Goal: Task Accomplishment & Management: Manage account settings

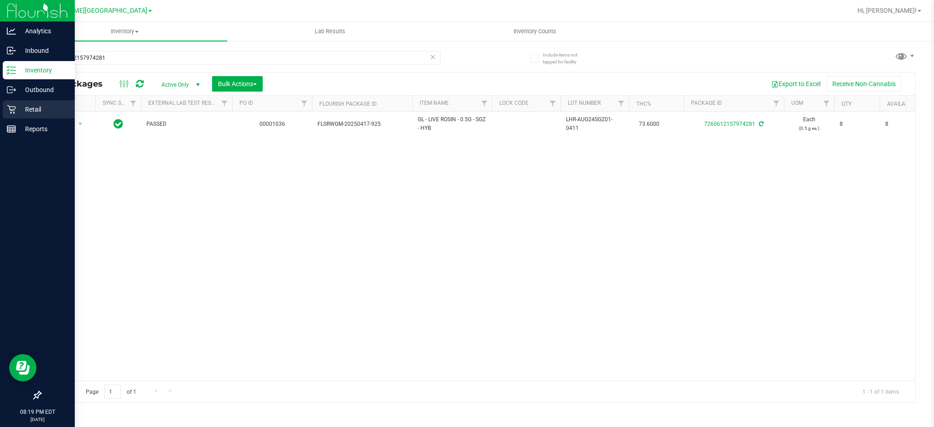
click at [16, 113] on p "Retail" at bounding box center [43, 109] width 55 height 11
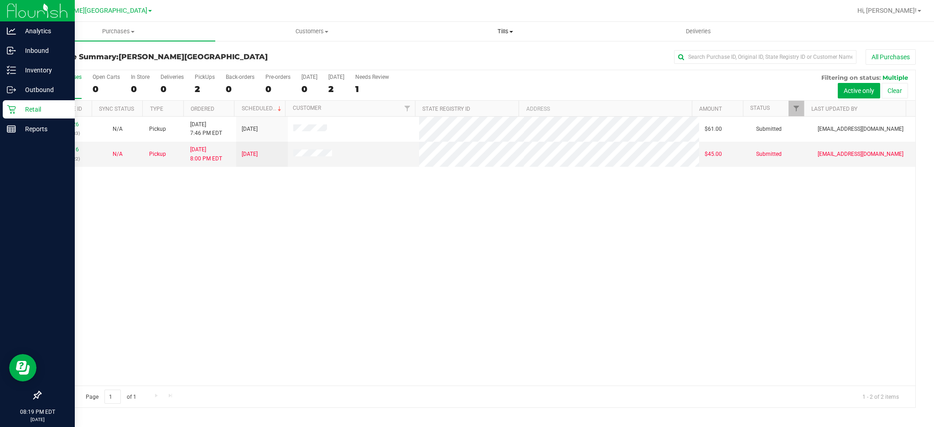
click at [505, 29] on span "Tills" at bounding box center [505, 31] width 192 height 8
click at [428, 55] on span "Manage tills" at bounding box center [439, 55] width 62 height 8
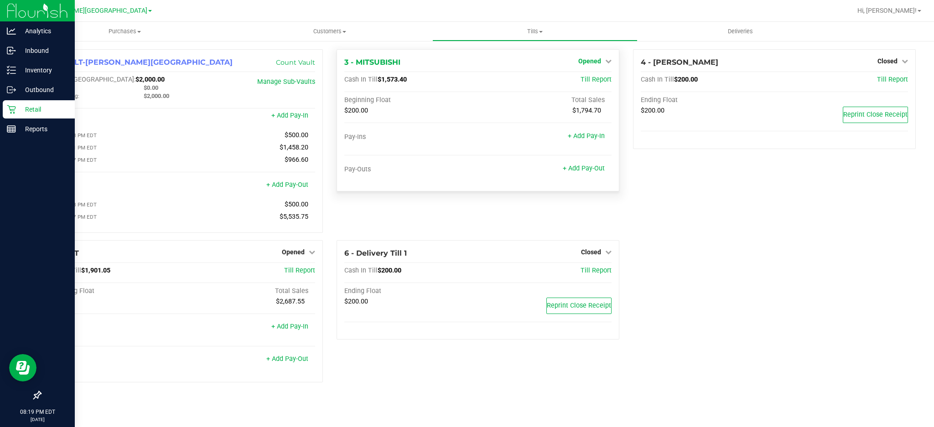
click at [586, 62] on span "Opened" at bounding box center [589, 60] width 23 height 7
click at [578, 78] on link "Close Till" at bounding box center [590, 80] width 25 height 7
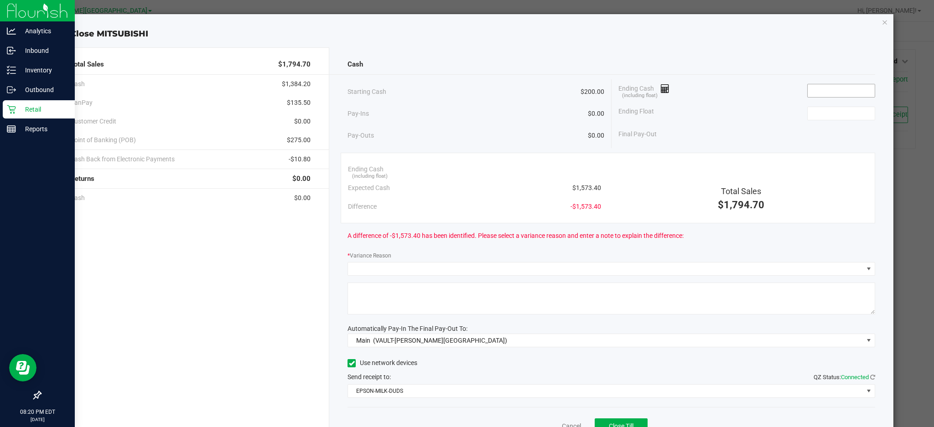
click at [809, 89] on input at bounding box center [840, 90] width 67 height 13
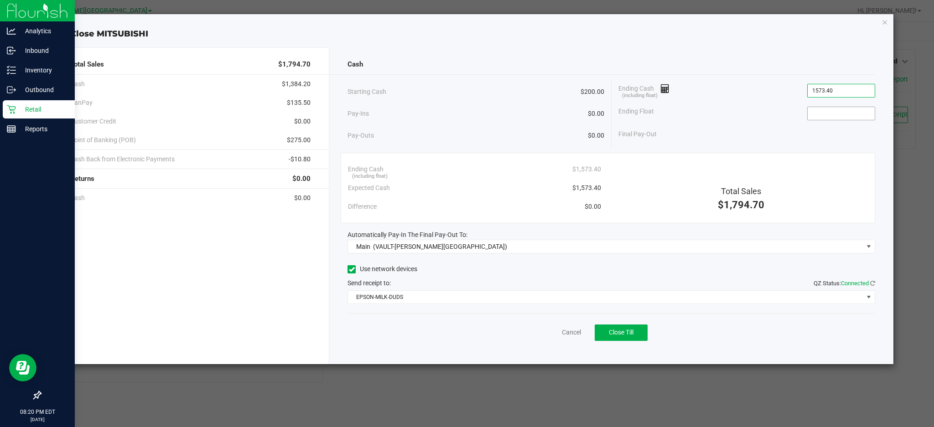
type input "$1,573.40"
click at [846, 109] on input at bounding box center [840, 113] width 67 height 13
type input "$200.00"
click at [752, 119] on div "Ending Float $200.00" at bounding box center [746, 113] width 257 height 23
click at [603, 332] on button "Close Till" at bounding box center [620, 333] width 53 height 16
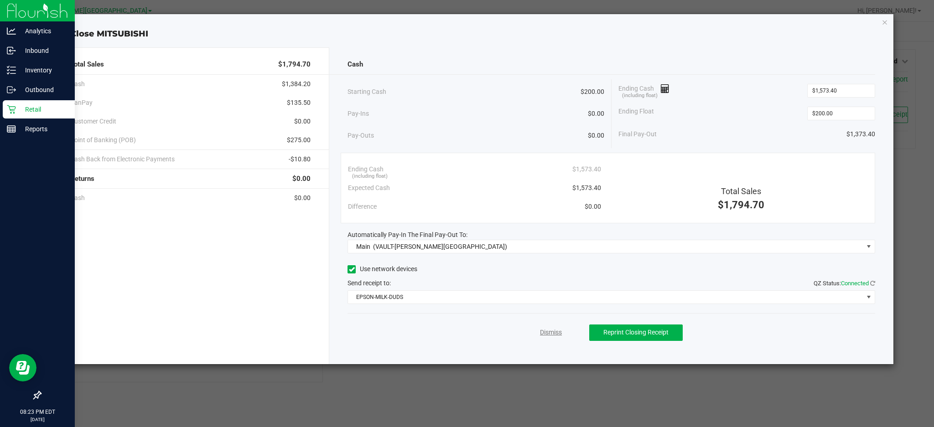
click at [551, 332] on link "Dismiss" at bounding box center [551, 333] width 22 height 10
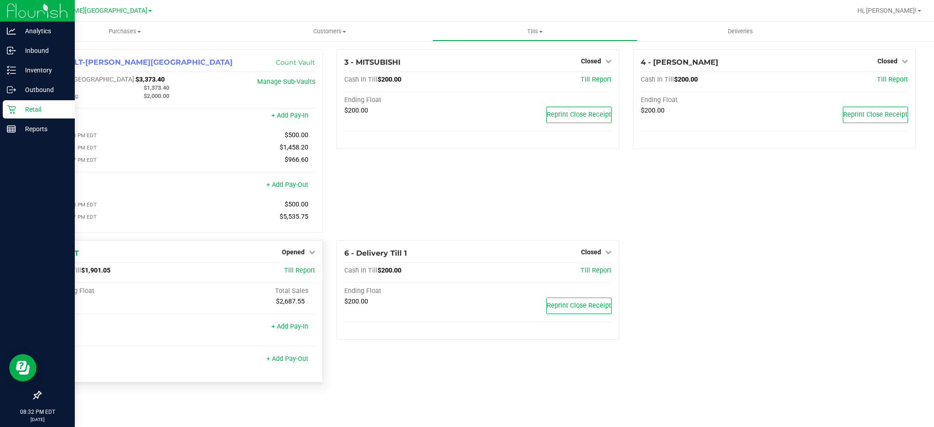
click at [319, 256] on div "5 - MR-T Opened Close Till Cash In Till $1,901.05 Till Report Beginning Float T…" at bounding box center [181, 311] width 283 height 142
click at [316, 254] on div "5 - MR-T Opened Close Till Cash In Till $1,901.05 Till Report Beginning Float T…" at bounding box center [181, 311] width 283 height 142
click at [305, 256] on link "Opened" at bounding box center [298, 251] width 33 height 7
click at [292, 274] on link "Close Till" at bounding box center [294, 270] width 25 height 7
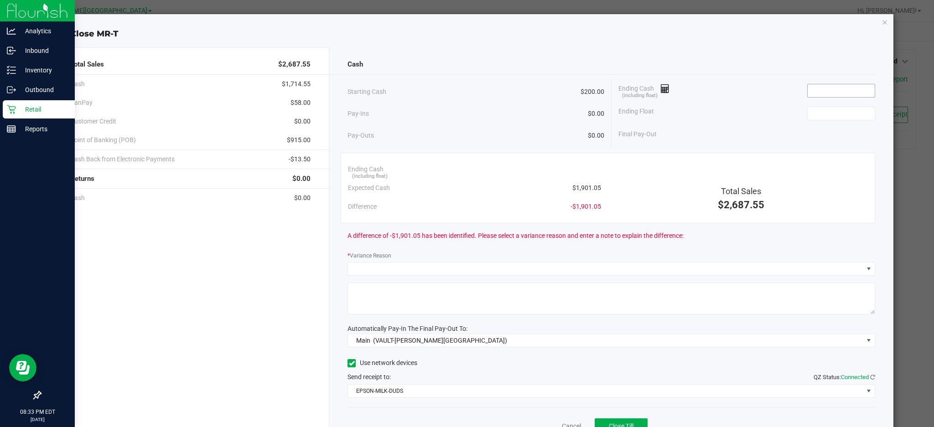
click at [817, 91] on input at bounding box center [840, 90] width 67 height 13
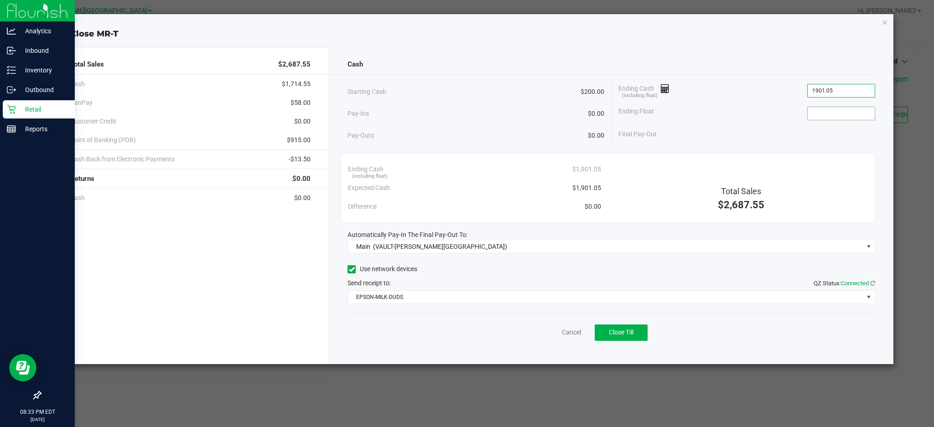
type input "$1,901.05"
click at [818, 112] on input at bounding box center [840, 113] width 67 height 13
type input "$200.00"
click at [768, 98] on div "Ending Cash (including float) $1,901.05" at bounding box center [746, 90] width 257 height 23
click at [614, 332] on span "Close Till" at bounding box center [621, 332] width 25 height 7
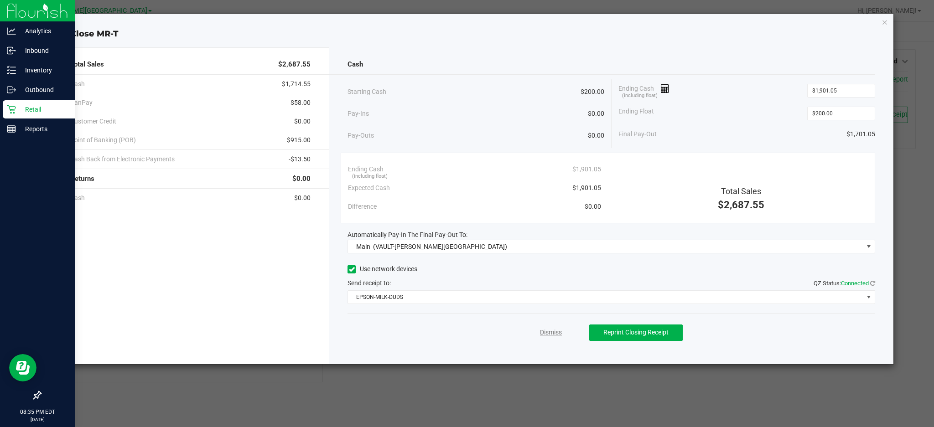
click at [541, 333] on link "Dismiss" at bounding box center [551, 333] width 22 height 10
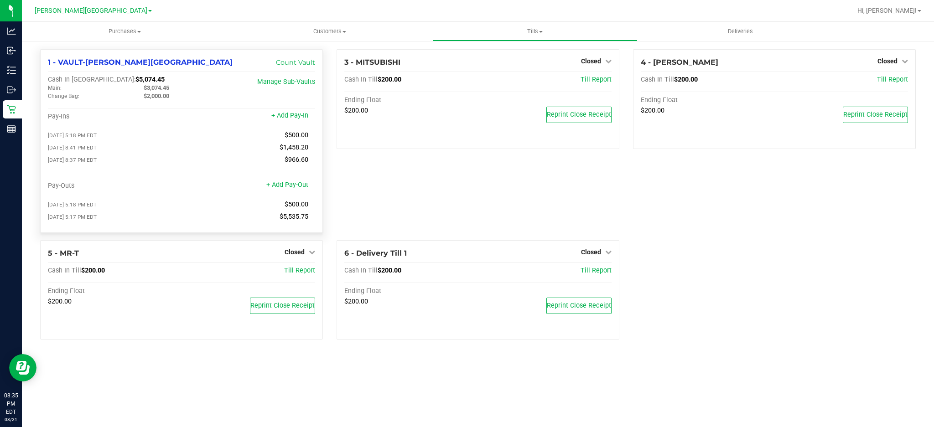
drag, startPoint x: 179, startPoint y: 86, endPoint x: 148, endPoint y: 86, distance: 31.0
click at [148, 86] on div "$3,074.45" at bounding box center [185, 88] width 96 height 8
copy span "3,074.45"
click at [126, 81] on div "Cash In Vault: $5,074.45" at bounding box center [137, 80] width 178 height 8
drag, startPoint x: 125, startPoint y: 80, endPoint x: 106, endPoint y: 79, distance: 18.7
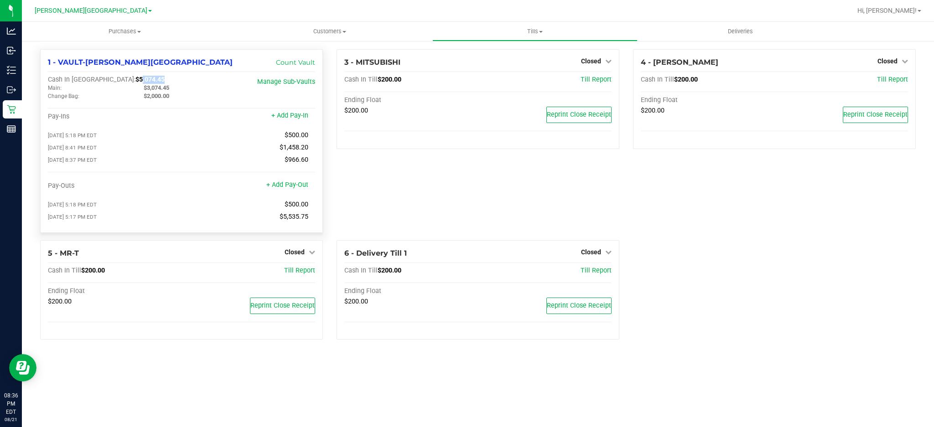
click at [106, 79] on div "Cash In Vault: $5,074.45" at bounding box center [137, 80] width 178 height 8
copy span "5,074.45"
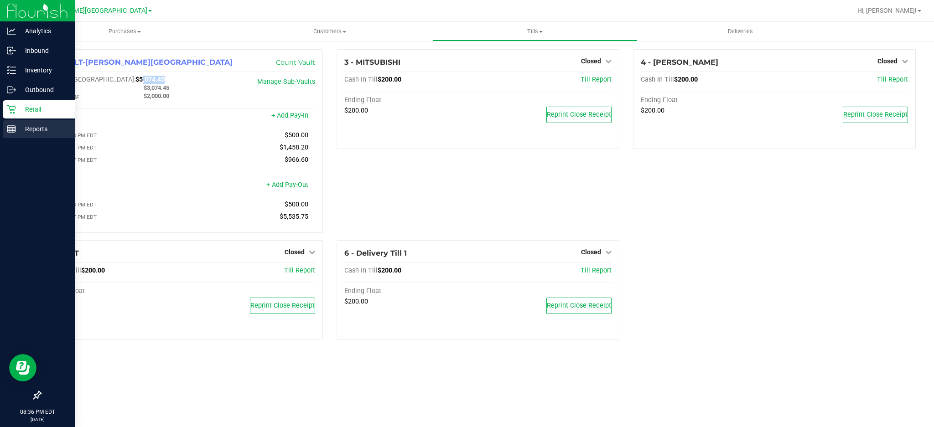
click at [16, 130] on p "Reports" at bounding box center [43, 129] width 55 height 11
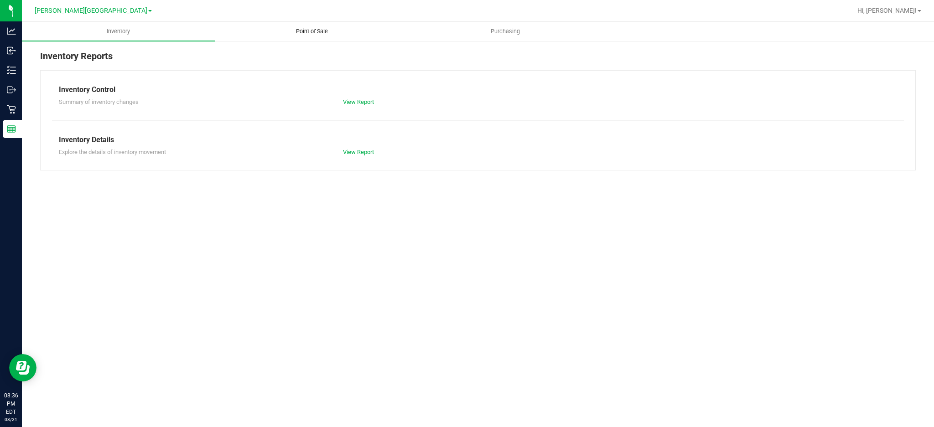
click at [312, 34] on span "Point of Sale" at bounding box center [312, 31] width 57 height 8
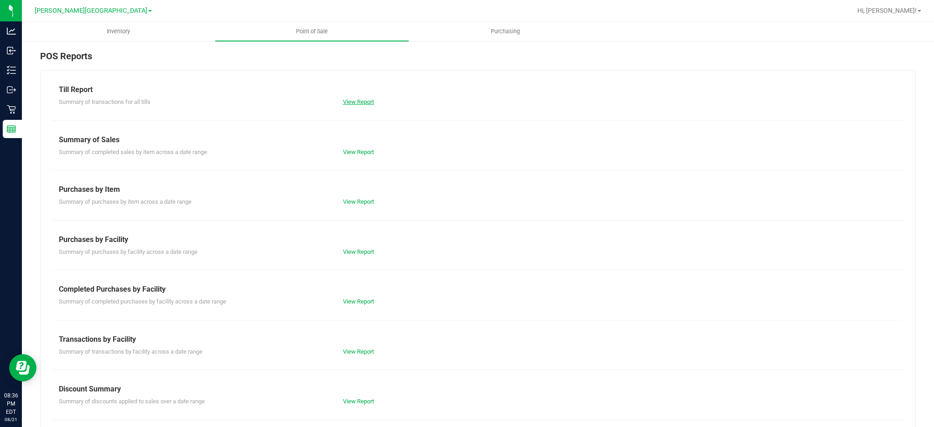
click at [346, 104] on link "View Report" at bounding box center [358, 101] width 31 height 7
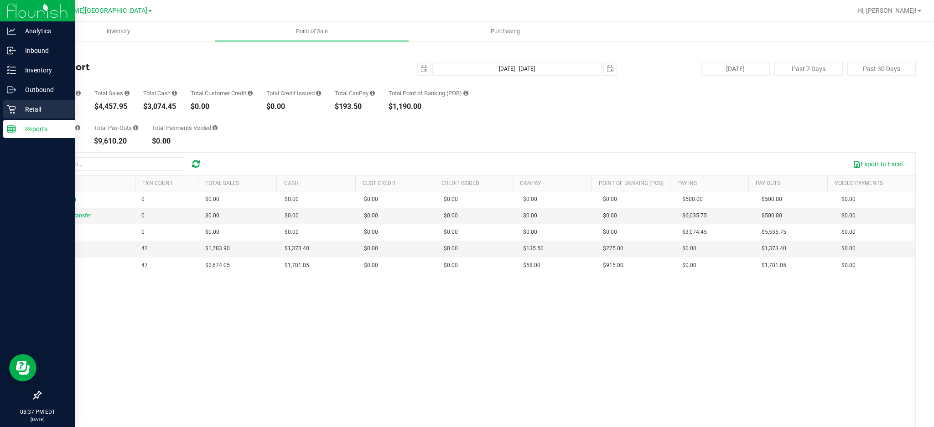
click at [16, 117] on div "Retail" at bounding box center [39, 109] width 72 height 18
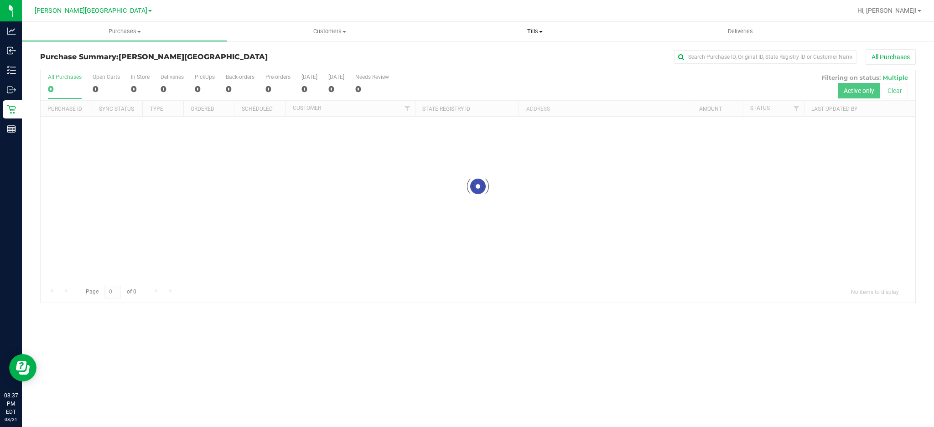
click at [536, 32] on span "Tills" at bounding box center [535, 31] width 204 height 8
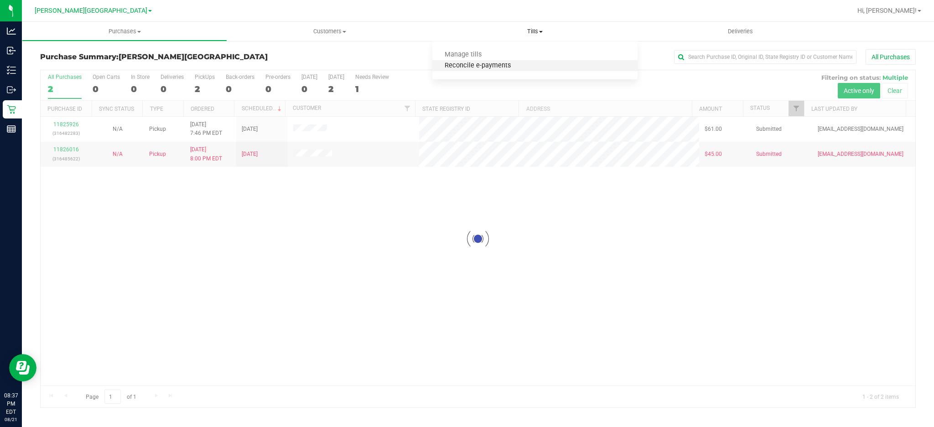
click at [509, 62] on span "Reconcile e-payments" at bounding box center [477, 66] width 91 height 8
click at [501, 67] on span "Reconcile e-payments" at bounding box center [477, 66] width 91 height 8
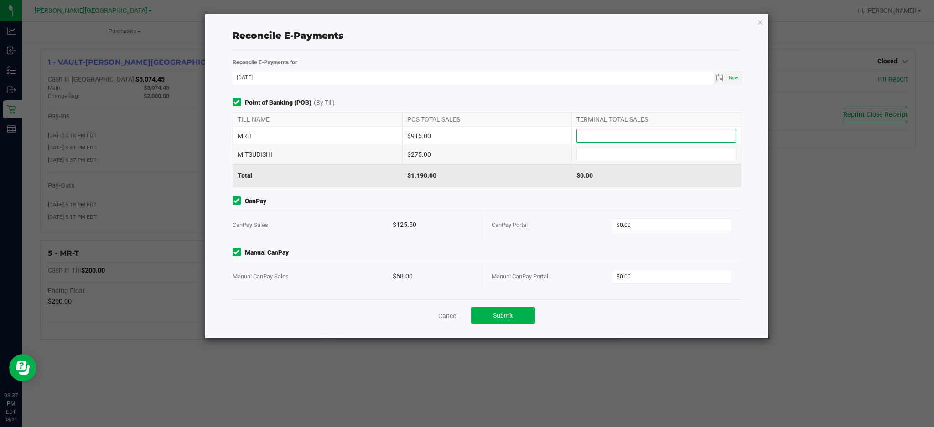
click at [604, 139] on input at bounding box center [656, 135] width 159 height 13
type input "$915.00"
click at [618, 152] on input at bounding box center [656, 154] width 159 height 13
type input "$275.00"
click at [633, 224] on input "0" at bounding box center [671, 225] width 119 height 13
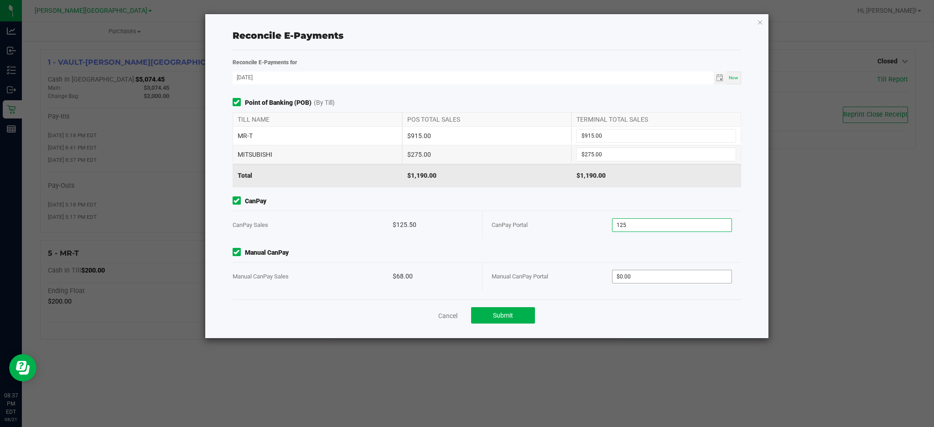
type input "$125.00"
type input "0"
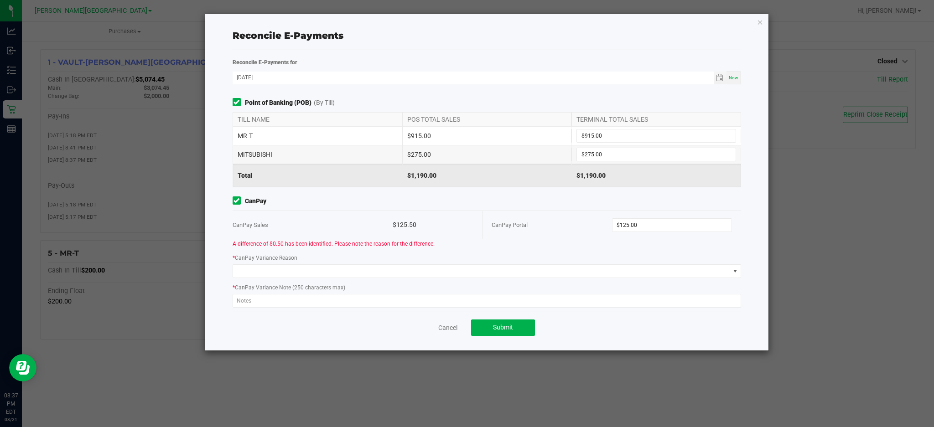
click at [638, 275] on div "Point of Banking (POB) (By Till) TILL NAME POS TOTAL SALES TERMINAL TOTAL SALES…" at bounding box center [487, 205] width 522 height 214
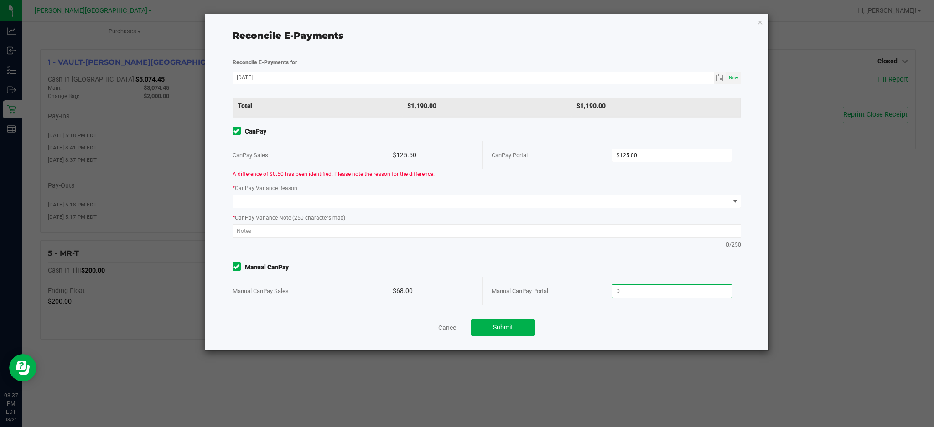
scroll to position [71, 0]
type input "125"
type input "$0.00"
click at [659, 152] on input "125" at bounding box center [671, 154] width 119 height 13
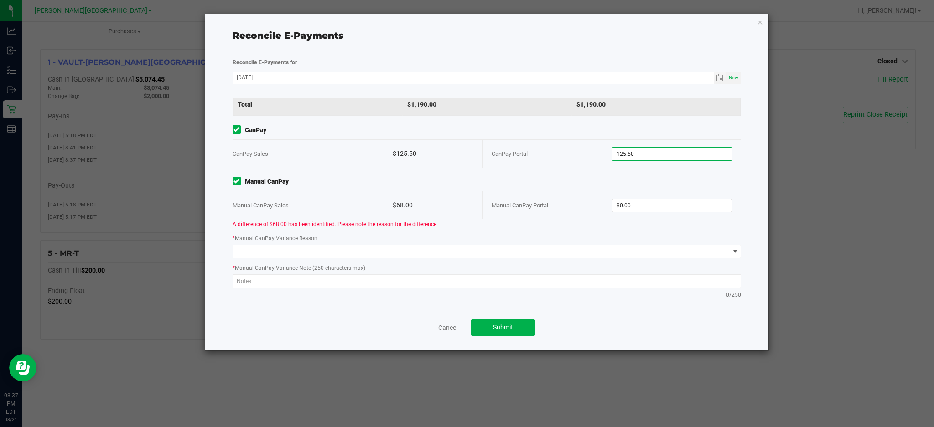
type input "$125.50"
click at [640, 199] on input "0" at bounding box center [671, 205] width 119 height 13
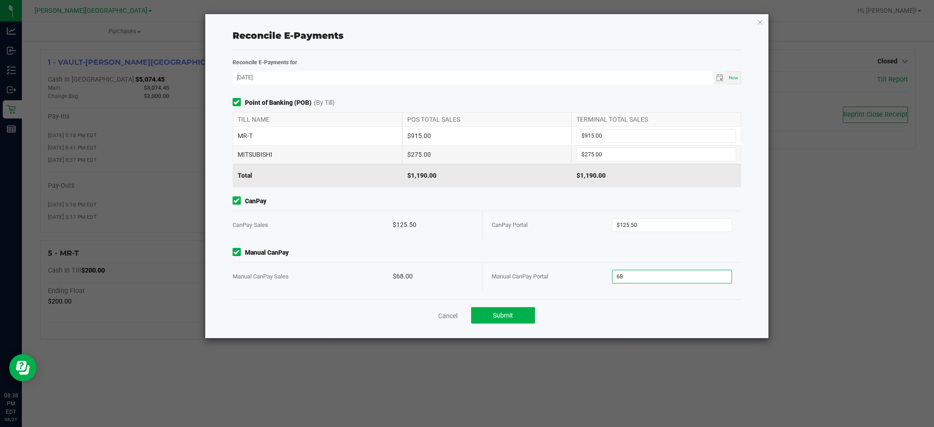
scroll to position [0, 0]
type input "$68.00"
click at [590, 201] on span "CanPay" at bounding box center [486, 201] width 509 height 10
click at [570, 226] on div "CanPay Portal" at bounding box center [551, 225] width 120 height 28
click at [523, 310] on button "Submit" at bounding box center [503, 315] width 64 height 16
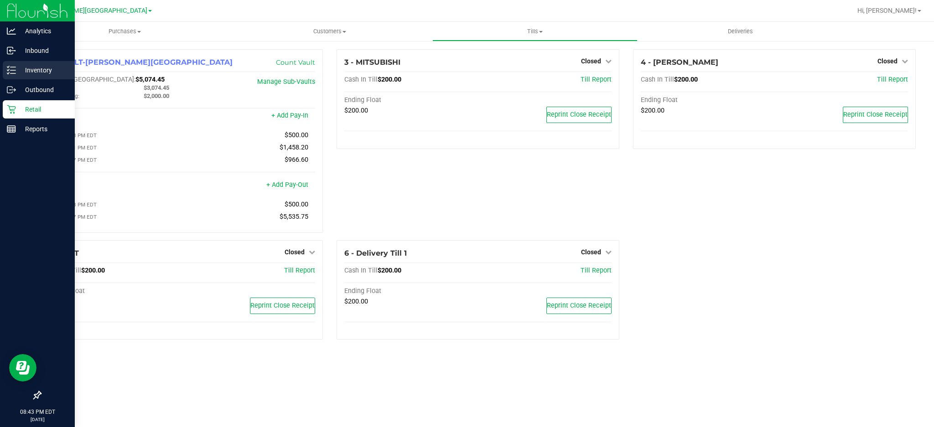
click at [7, 70] on icon at bounding box center [11, 70] width 9 height 9
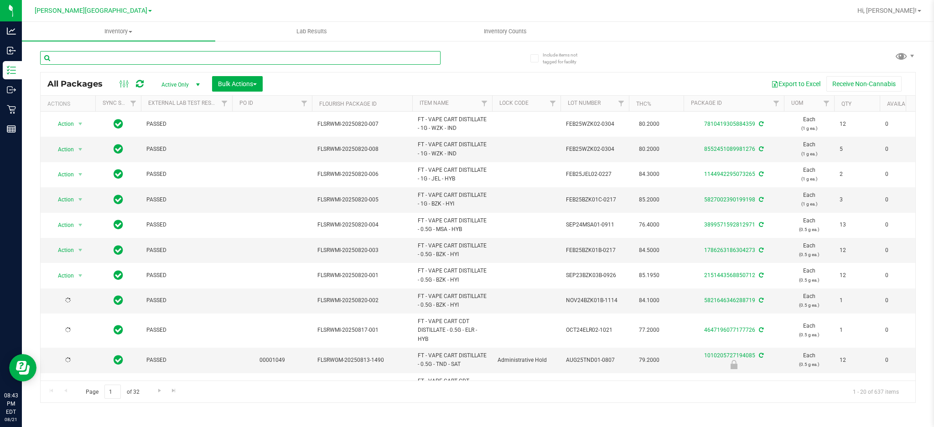
click at [89, 59] on input "text" at bounding box center [240, 58] width 400 height 14
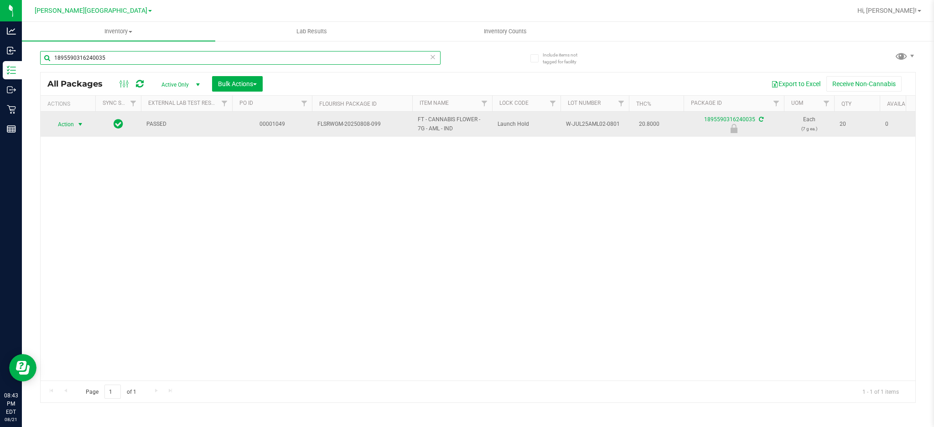
type input "1895590316240035"
click at [69, 124] on span "Action" at bounding box center [62, 124] width 25 height 13
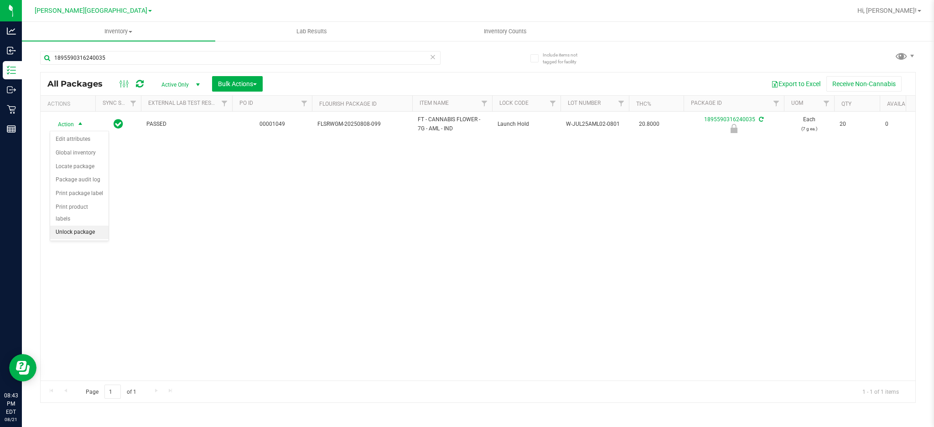
click at [75, 228] on li "Unlock package" at bounding box center [79, 233] width 58 height 14
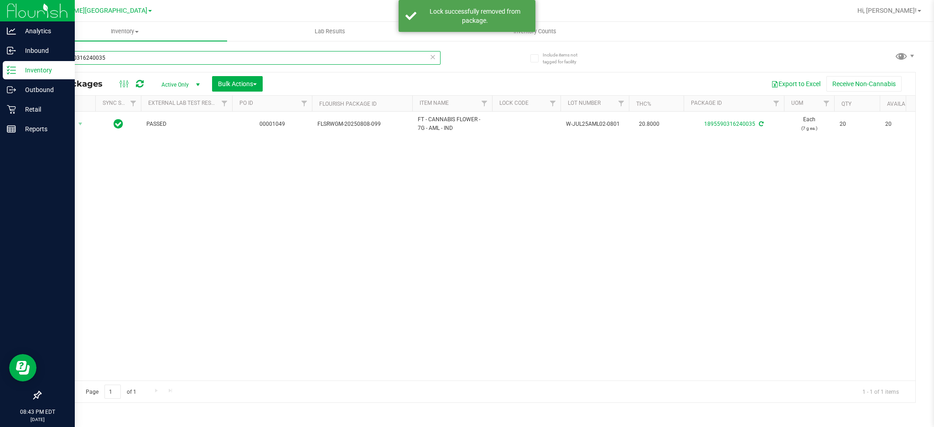
drag, startPoint x: 115, startPoint y: 57, endPoint x: 0, endPoint y: 69, distance: 115.9
click at [0, 65] on div "Analytics Inbound Inventory Outbound Retail Reports 08:43 PM EDT [DATE] 08/21 […" at bounding box center [467, 213] width 934 height 427
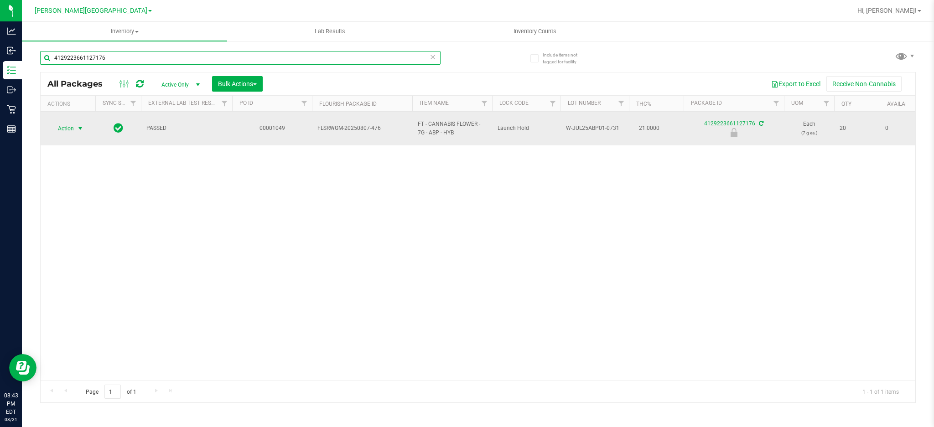
type input "4129223661127176"
click at [80, 123] on span "select" at bounding box center [80, 128] width 11 height 13
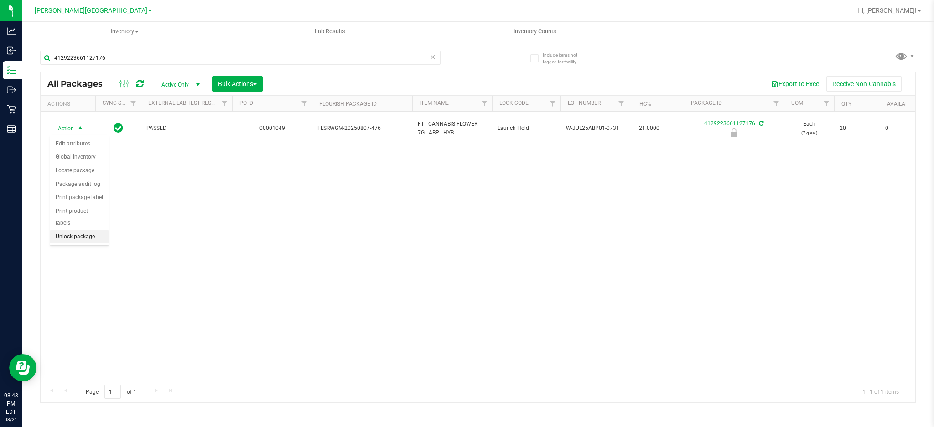
click at [74, 237] on li "Unlock package" at bounding box center [79, 237] width 58 height 14
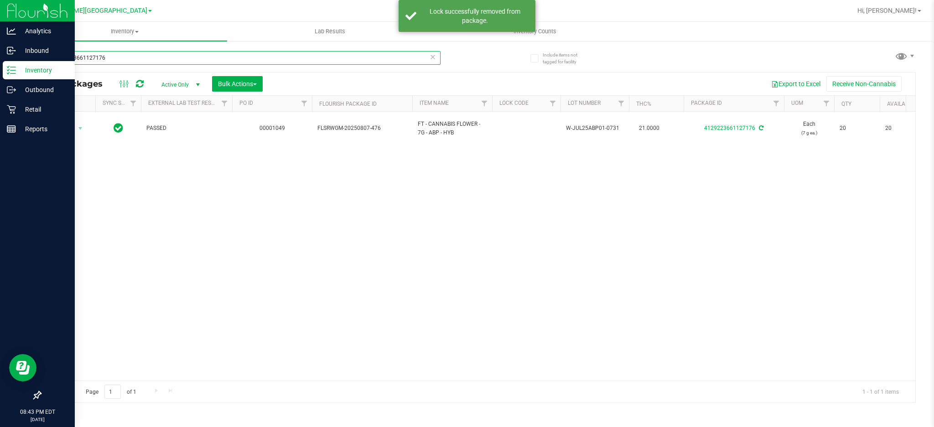
drag, startPoint x: 125, startPoint y: 58, endPoint x: 0, endPoint y: 74, distance: 125.9
click at [0, 74] on div "Analytics Inbound Inventory Outbound Retail Reports 08:43 PM EDT [DATE] 08/21 […" at bounding box center [467, 213] width 934 height 427
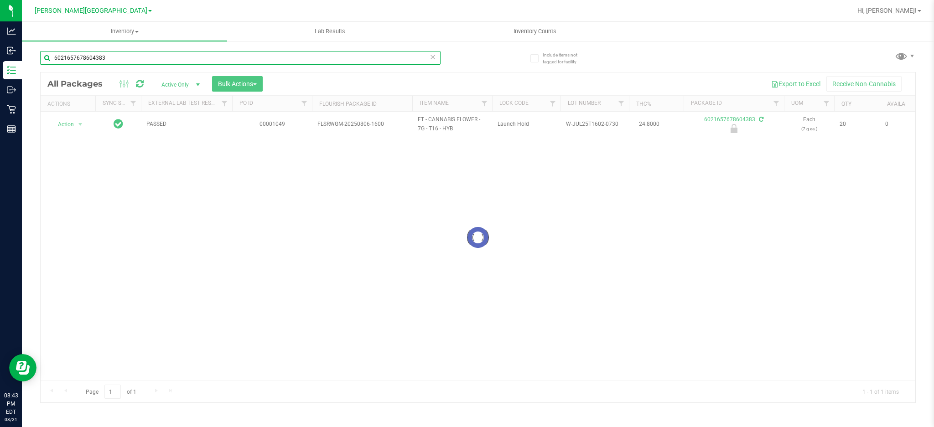
type input "6021657678604383"
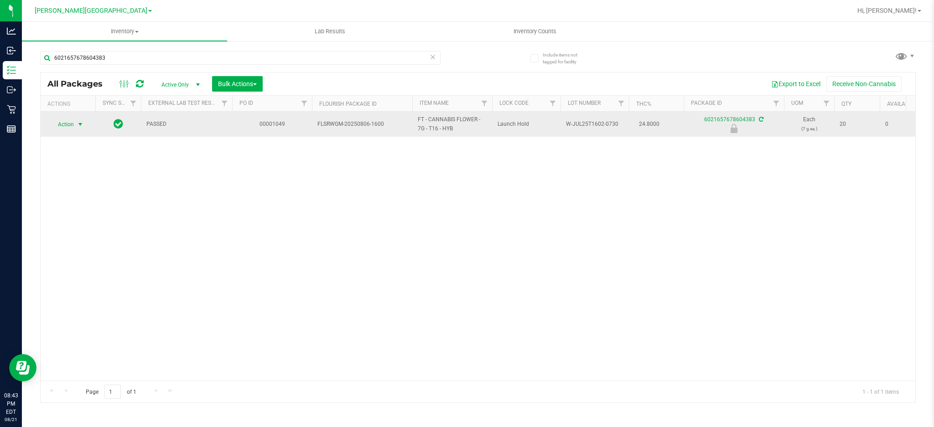
click at [62, 124] on span "Action" at bounding box center [62, 124] width 25 height 13
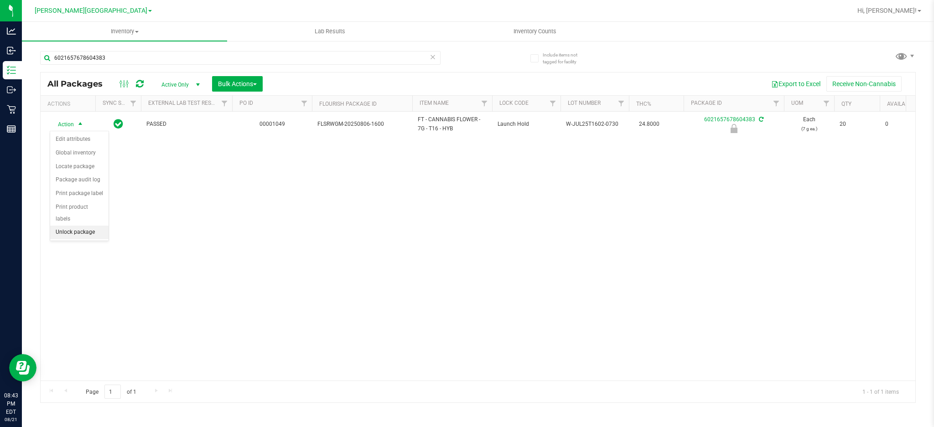
click at [79, 232] on li "Unlock package" at bounding box center [79, 233] width 58 height 14
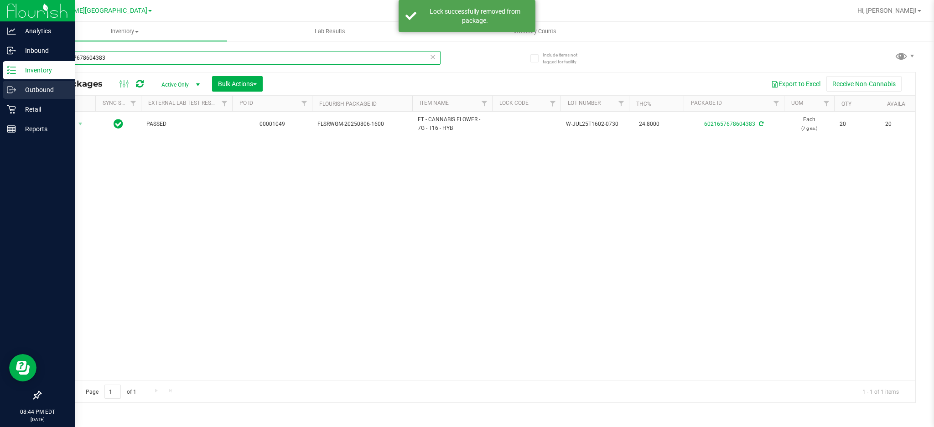
drag, startPoint x: 154, startPoint y: 58, endPoint x: 0, endPoint y: 98, distance: 159.2
click at [0, 97] on div "Analytics Inbound Inventory Outbound Retail Reports 08:44 PM EDT [DATE] 08/21 […" at bounding box center [467, 213] width 934 height 427
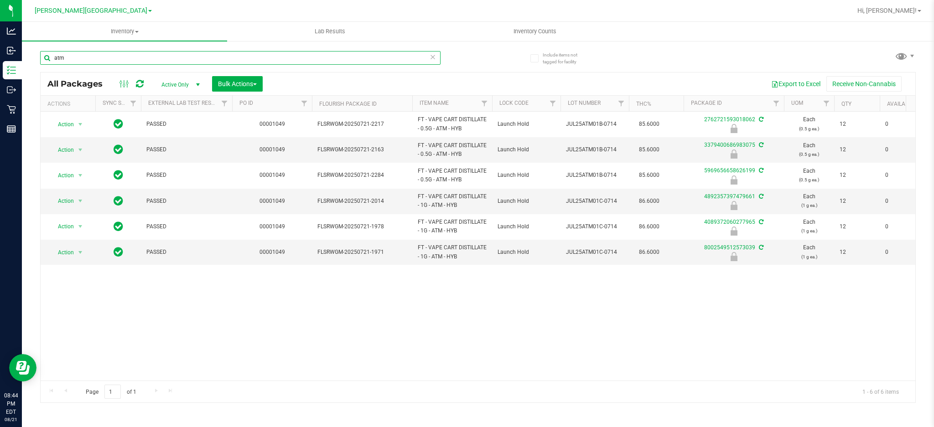
type input "atm"
click at [242, 84] on span "Bulk Actions" at bounding box center [237, 83] width 39 height 7
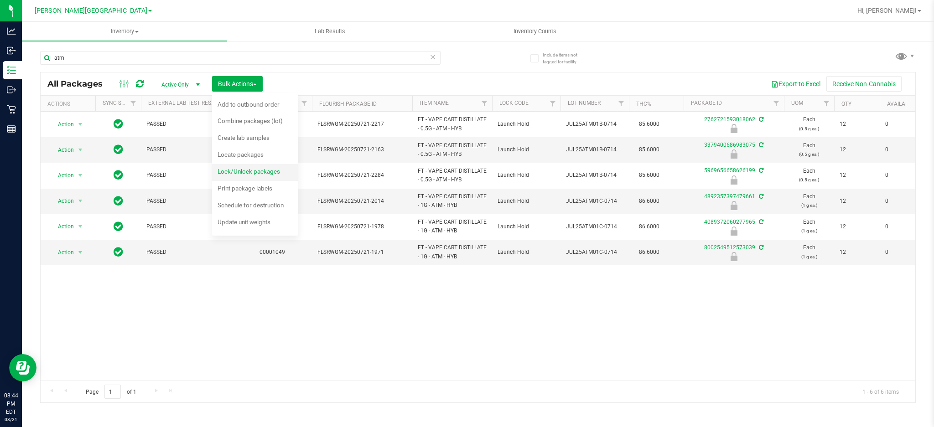
click at [245, 173] on span "Lock/Unlock packages" at bounding box center [248, 171] width 62 height 7
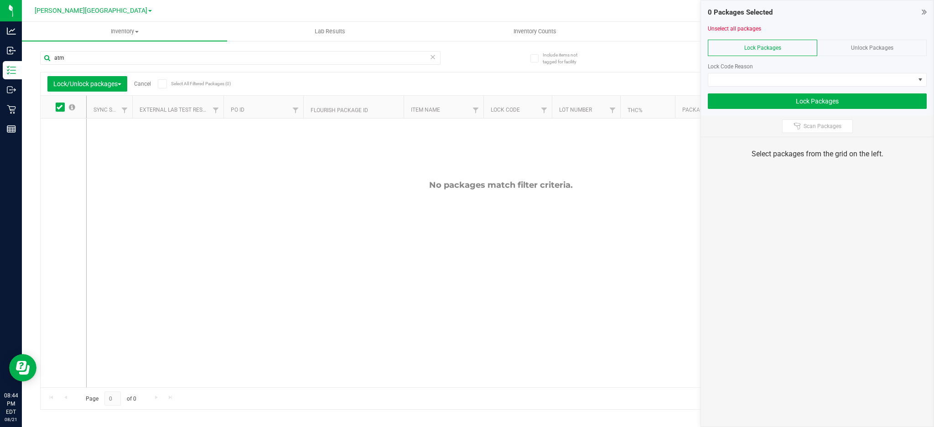
click at [863, 46] on span "Unlock Packages" at bounding box center [872, 48] width 42 height 6
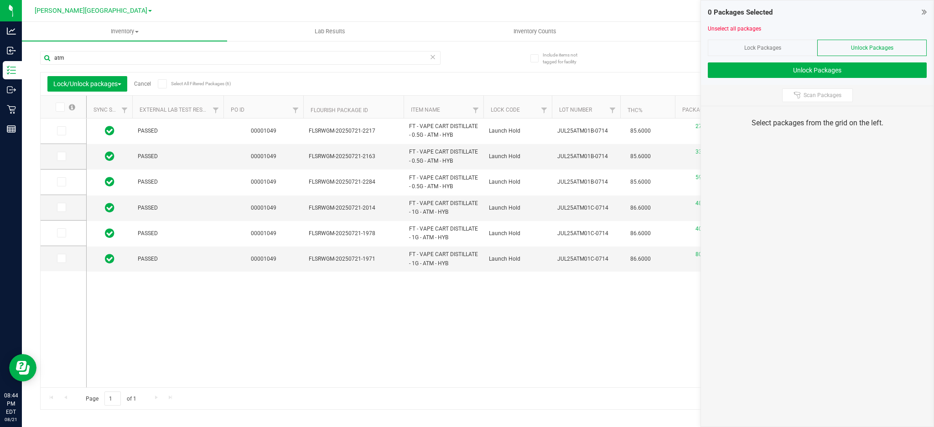
click at [62, 106] on span at bounding box center [60, 107] width 9 height 9
click at [0, 0] on input "checkbox" at bounding box center [0, 0] width 0 height 0
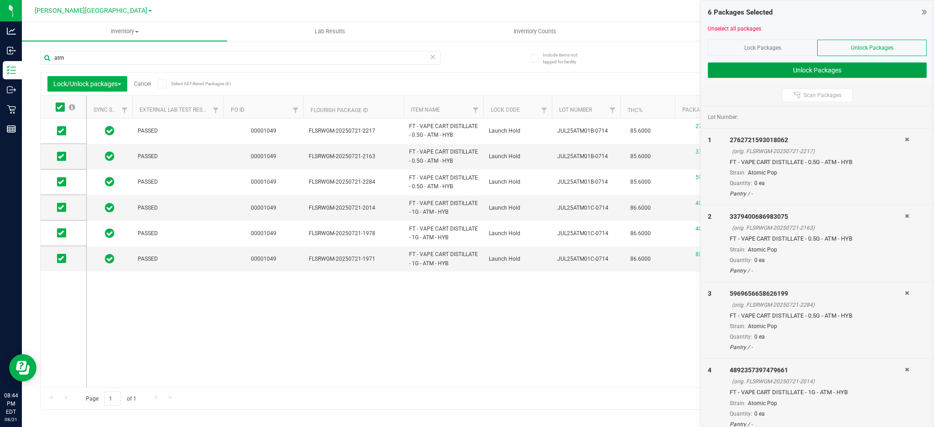
click at [823, 71] on button "Unlock Packages" at bounding box center [816, 69] width 219 height 15
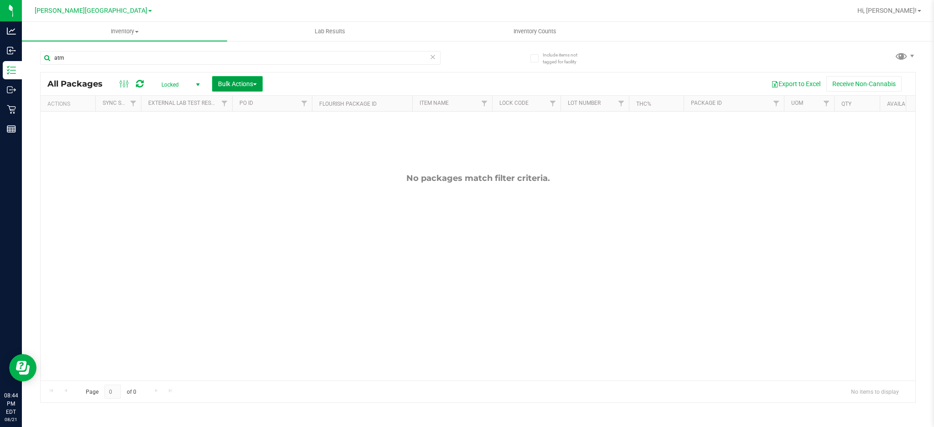
click at [234, 84] on span "Bulk Actions" at bounding box center [237, 83] width 39 height 7
click at [223, 166] on div "Lock/Unlock packages" at bounding box center [254, 172] width 75 height 15
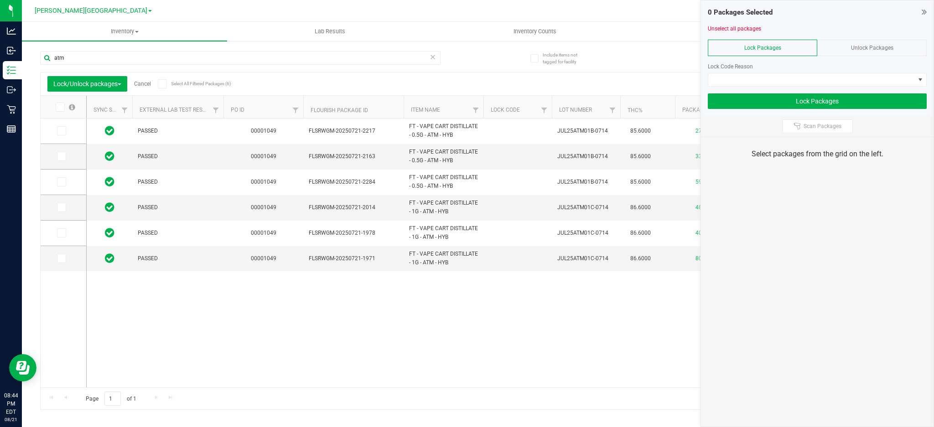
click at [770, 47] on span "Lock Packages" at bounding box center [762, 48] width 37 height 6
click at [63, 107] on span at bounding box center [60, 107] width 9 height 9
click at [0, 0] on input "checkbox" at bounding box center [0, 0] width 0 height 0
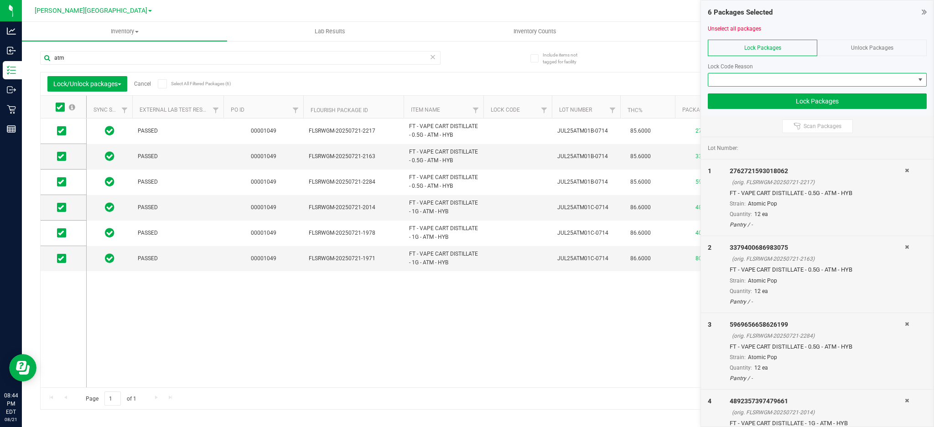
click at [742, 77] on span at bounding box center [811, 79] width 206 height 13
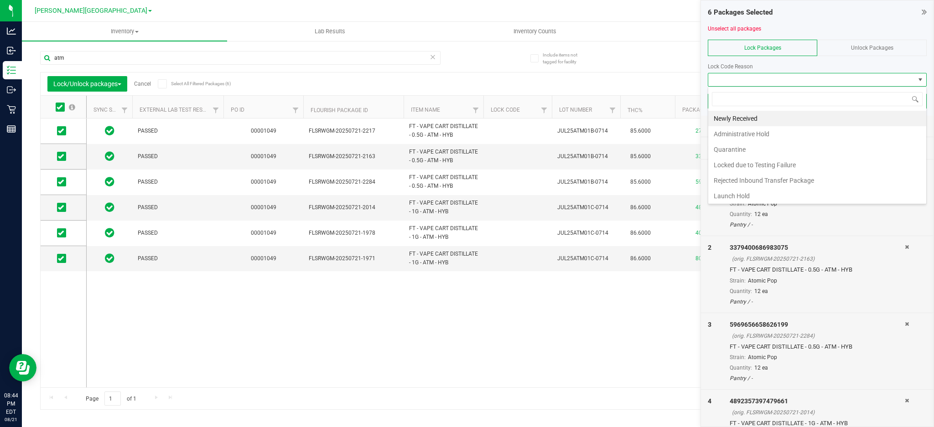
scroll to position [14, 219]
click at [742, 134] on li "Administrative Hold" at bounding box center [817, 133] width 218 height 15
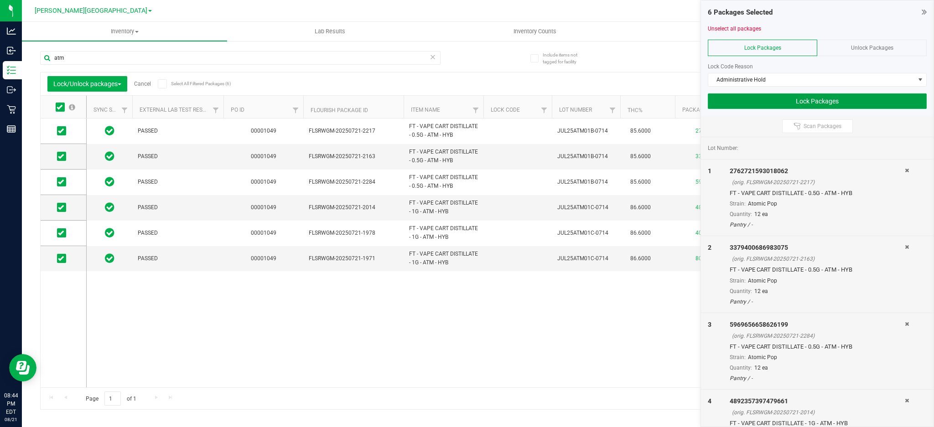
click at [757, 103] on button "Lock Packages" at bounding box center [816, 100] width 219 height 15
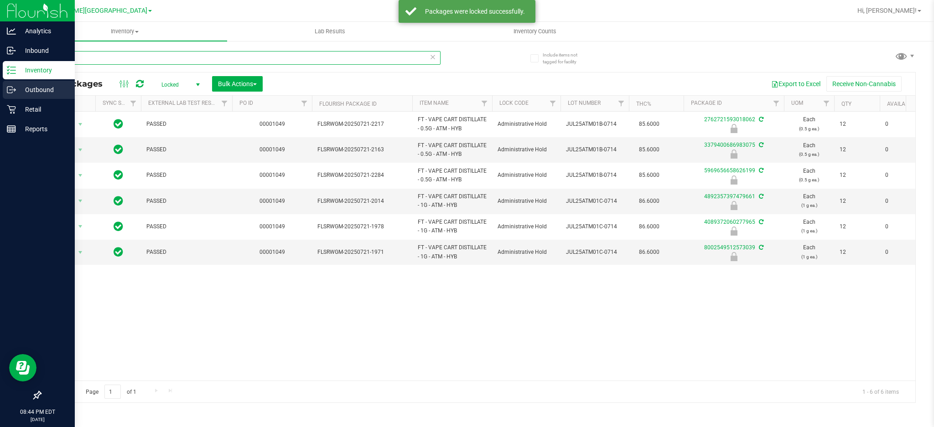
drag, startPoint x: 150, startPoint y: 57, endPoint x: 10, endPoint y: 91, distance: 144.3
click at [0, 71] on div "Analytics Inbound Inventory Outbound Retail Reports 08:44 PM EDT [DATE] 08/21 […" at bounding box center [467, 213] width 934 height 427
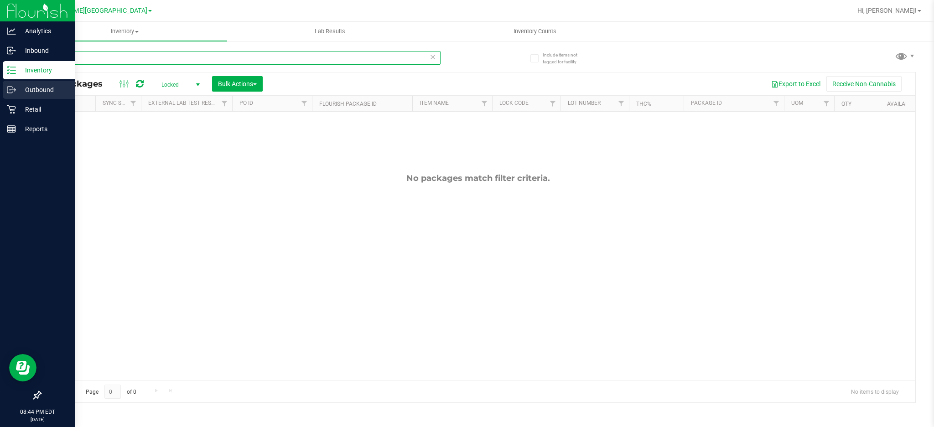
type input "8"
type input "8002549512573039"
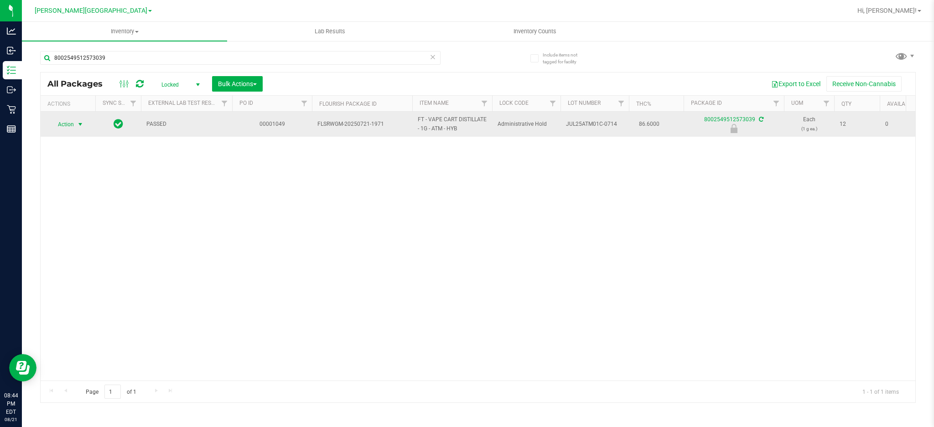
click at [69, 124] on span "Action" at bounding box center [62, 124] width 25 height 13
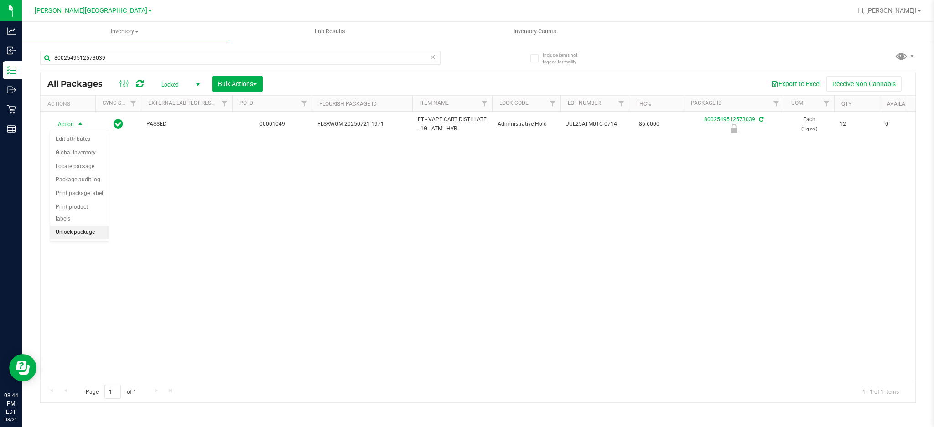
click at [53, 236] on li "Unlock package" at bounding box center [79, 233] width 58 height 14
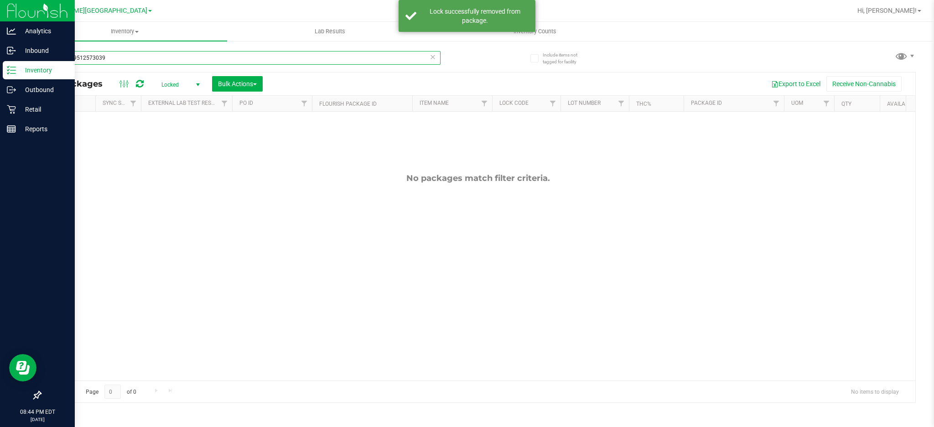
drag, startPoint x: 130, startPoint y: 62, endPoint x: 0, endPoint y: 75, distance: 130.6
click at [0, 71] on div "Analytics Inbound Inventory Outbound Retail Reports 08:44 PM EDT [DATE] 08/21 […" at bounding box center [467, 213] width 934 height 427
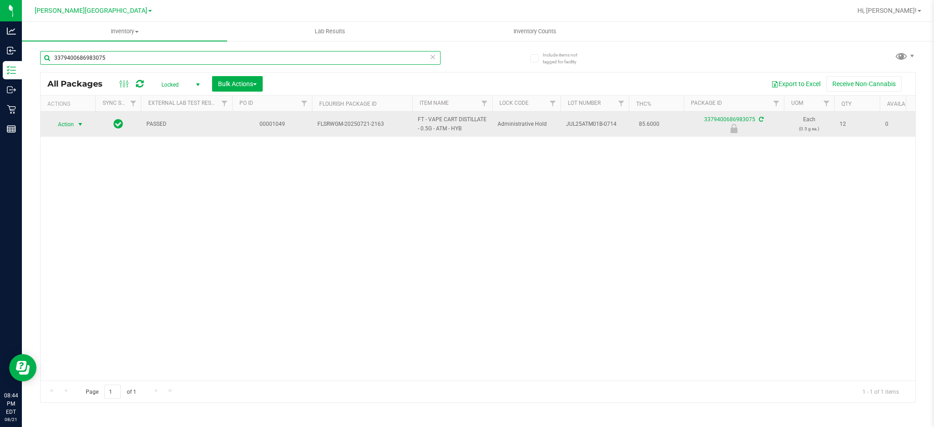
type input "3379400686983075"
click at [80, 123] on span "select" at bounding box center [80, 124] width 7 height 7
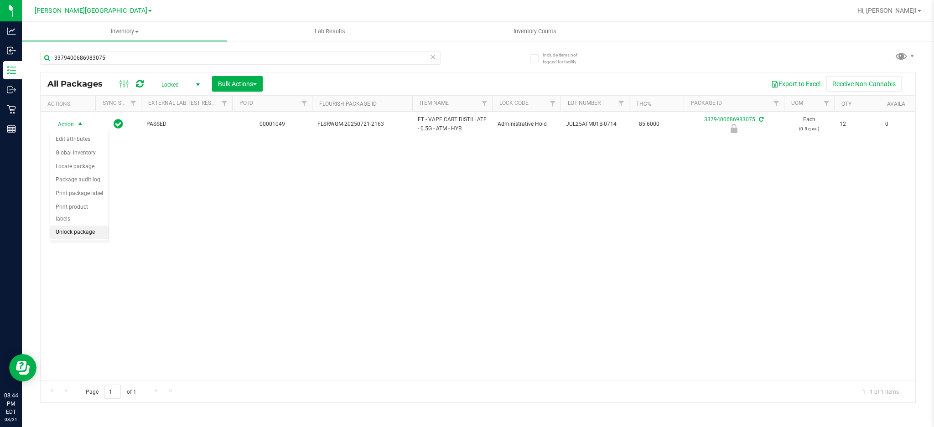
click at [90, 235] on li "Unlock package" at bounding box center [79, 233] width 58 height 14
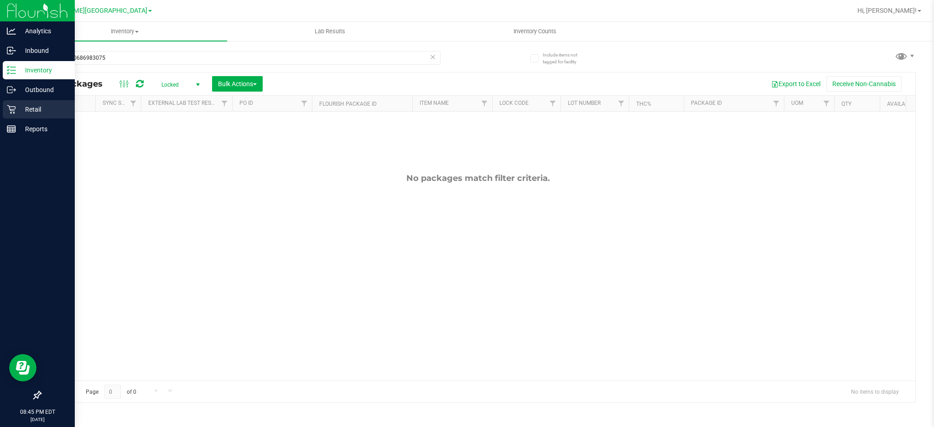
click at [40, 110] on p "Retail" at bounding box center [43, 109] width 55 height 11
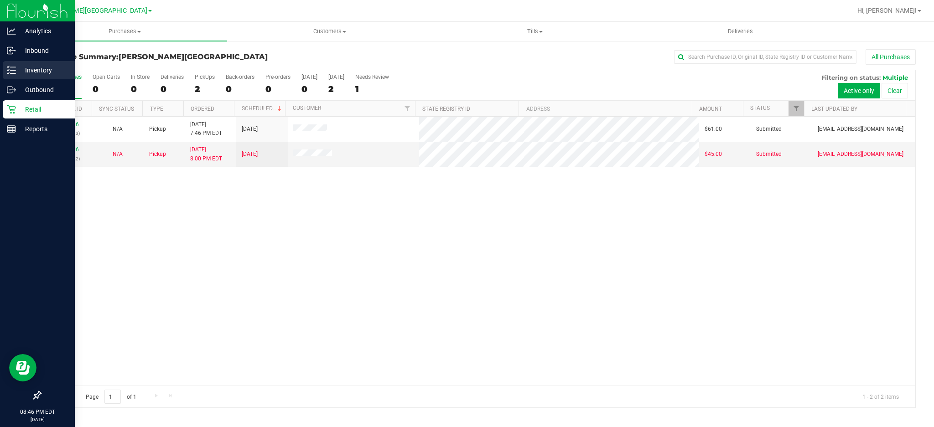
click at [44, 74] on p "Inventory" at bounding box center [43, 70] width 55 height 11
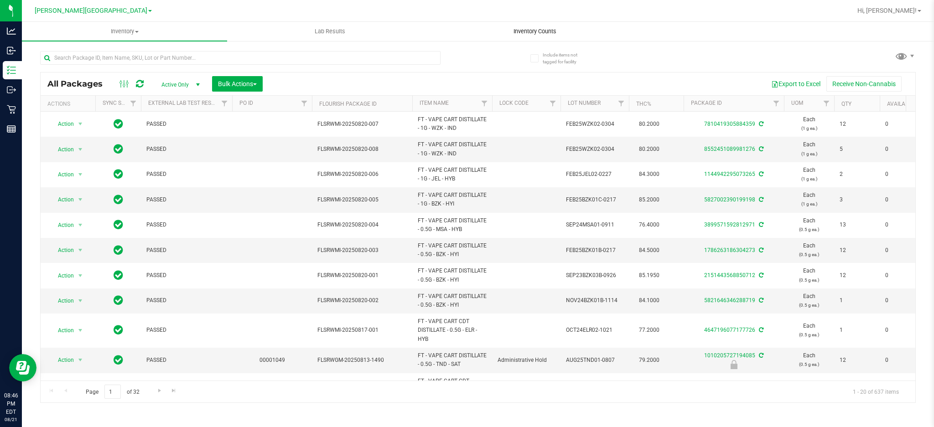
click at [531, 27] on span "Inventory Counts" at bounding box center [534, 31] width 67 height 8
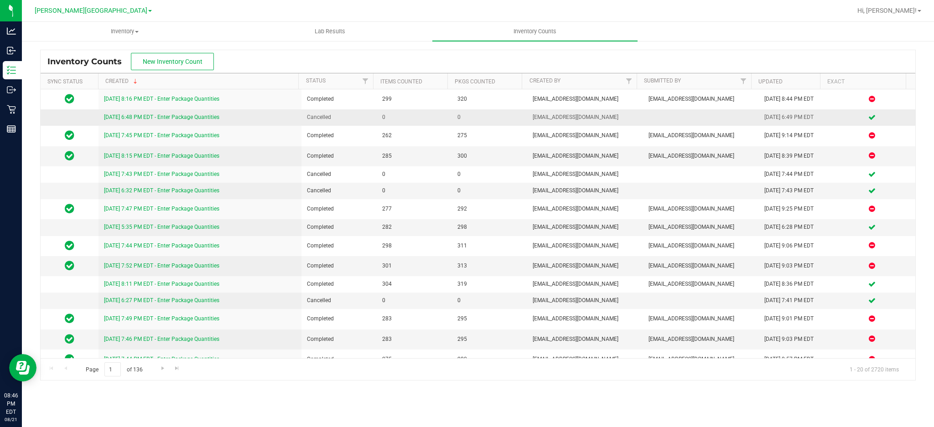
click at [211, 116] on link "[DATE] 6:48 PM EDT - Enter Package Quantities" at bounding box center [161, 117] width 115 height 6
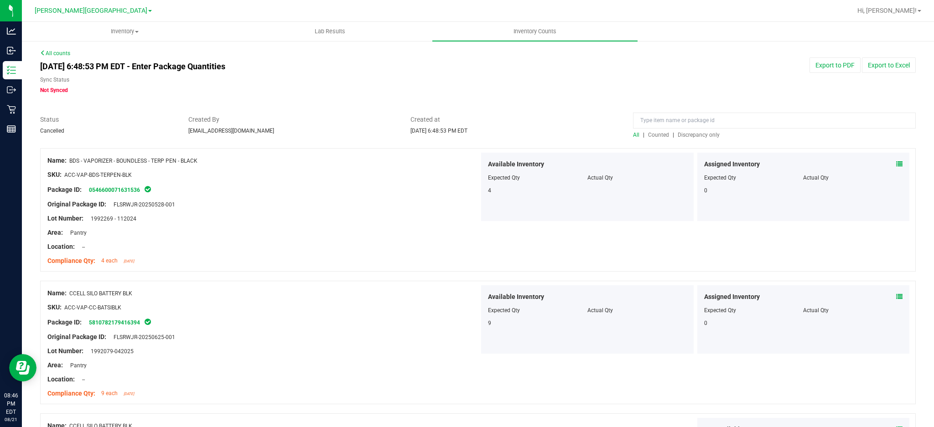
click at [53, 55] on link "All counts" at bounding box center [55, 53] width 30 height 6
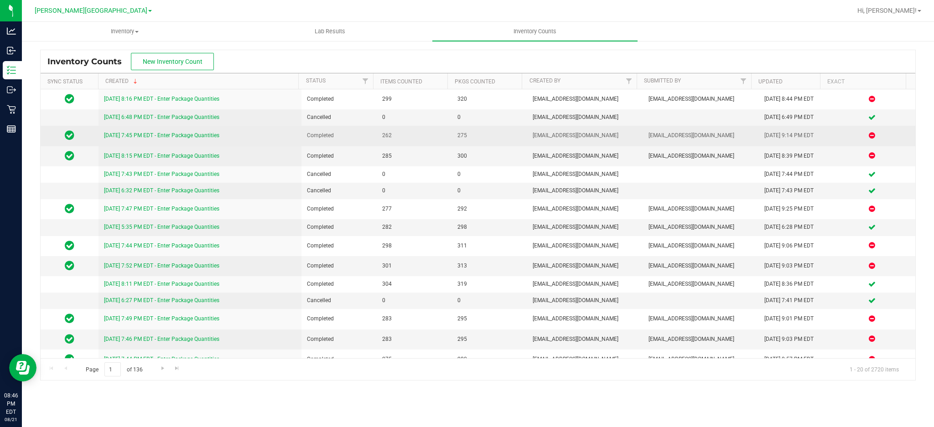
click at [185, 134] on link "[DATE] 7:45 PM EDT - Enter Package Quantities" at bounding box center [161, 135] width 115 height 6
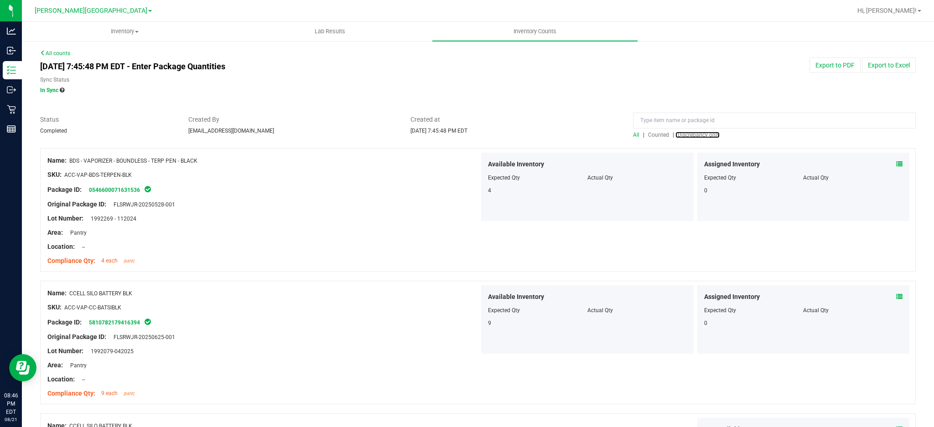
click at [703, 138] on span "Discrepancy only" at bounding box center [698, 135] width 42 height 6
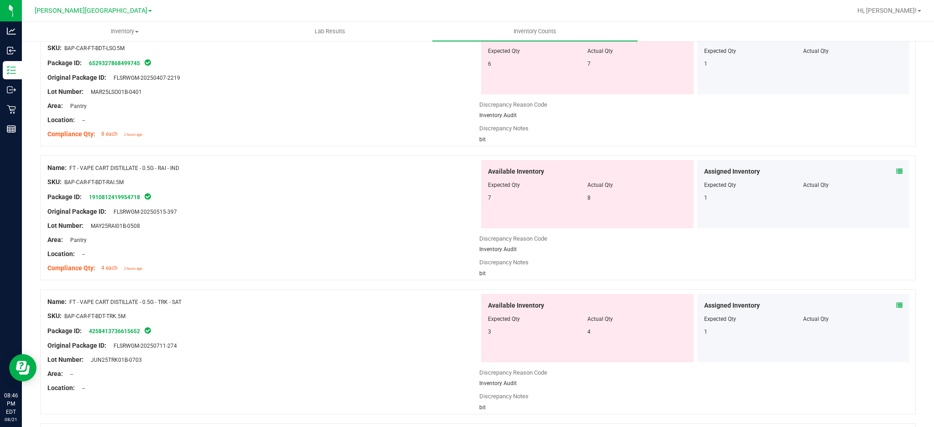
scroll to position [1056, 0]
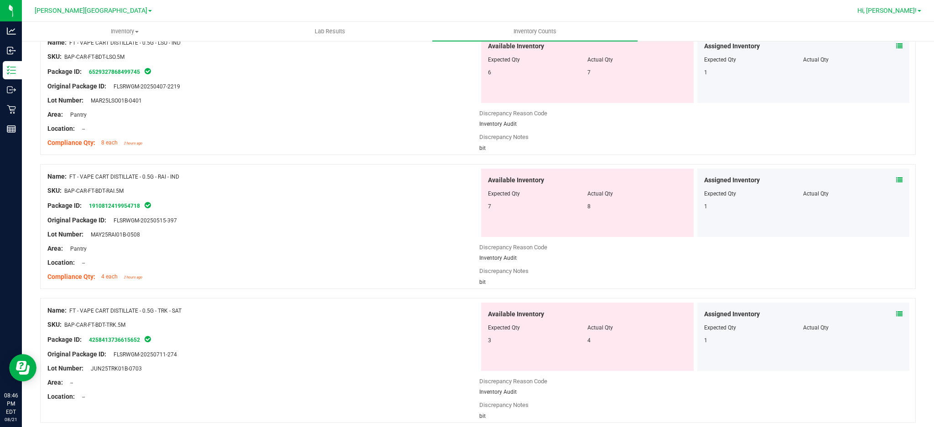
click at [903, 10] on span "Hi, [PERSON_NAME]!" at bounding box center [886, 10] width 59 height 7
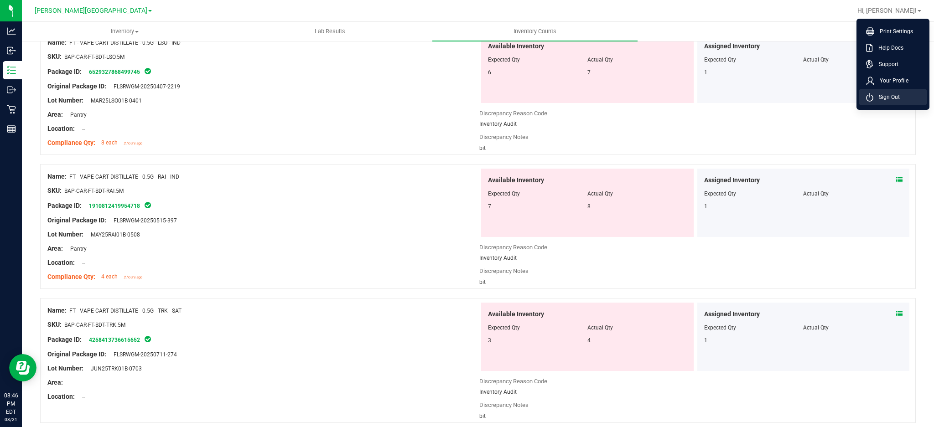
click at [887, 93] on span "Sign Out" at bounding box center [886, 97] width 26 height 9
